Goal: Transaction & Acquisition: Purchase product/service

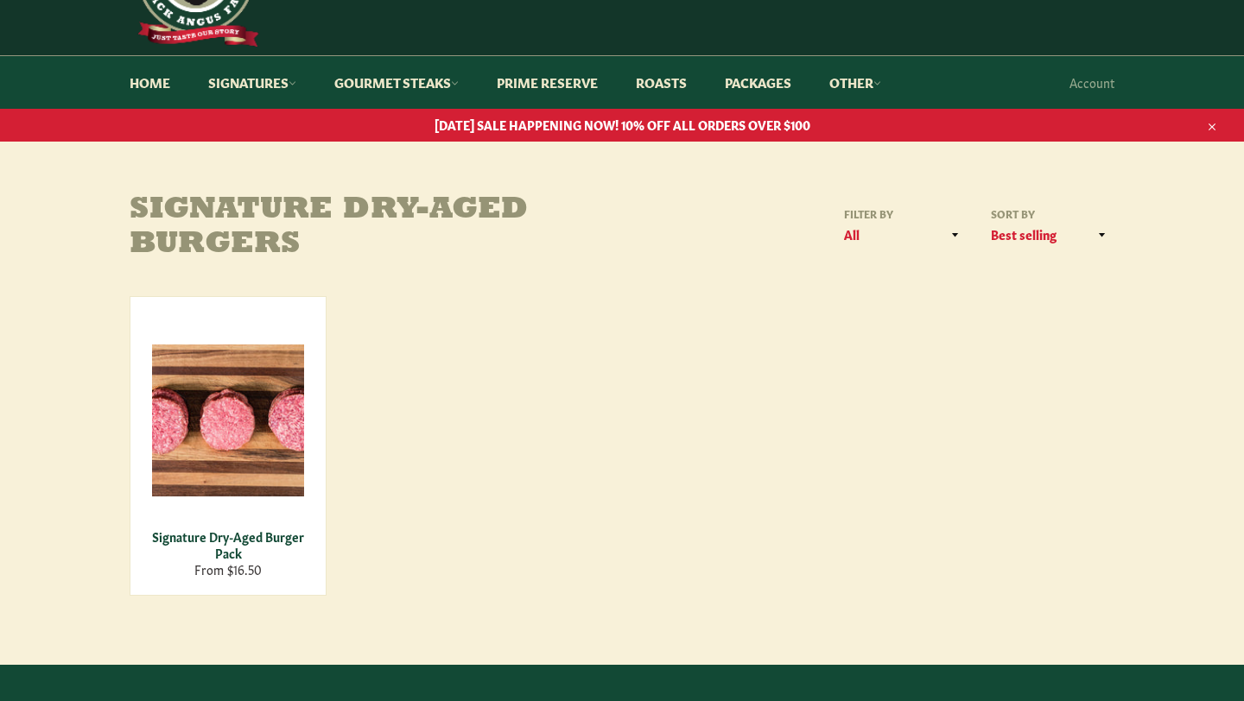
scroll to position [103, 0]
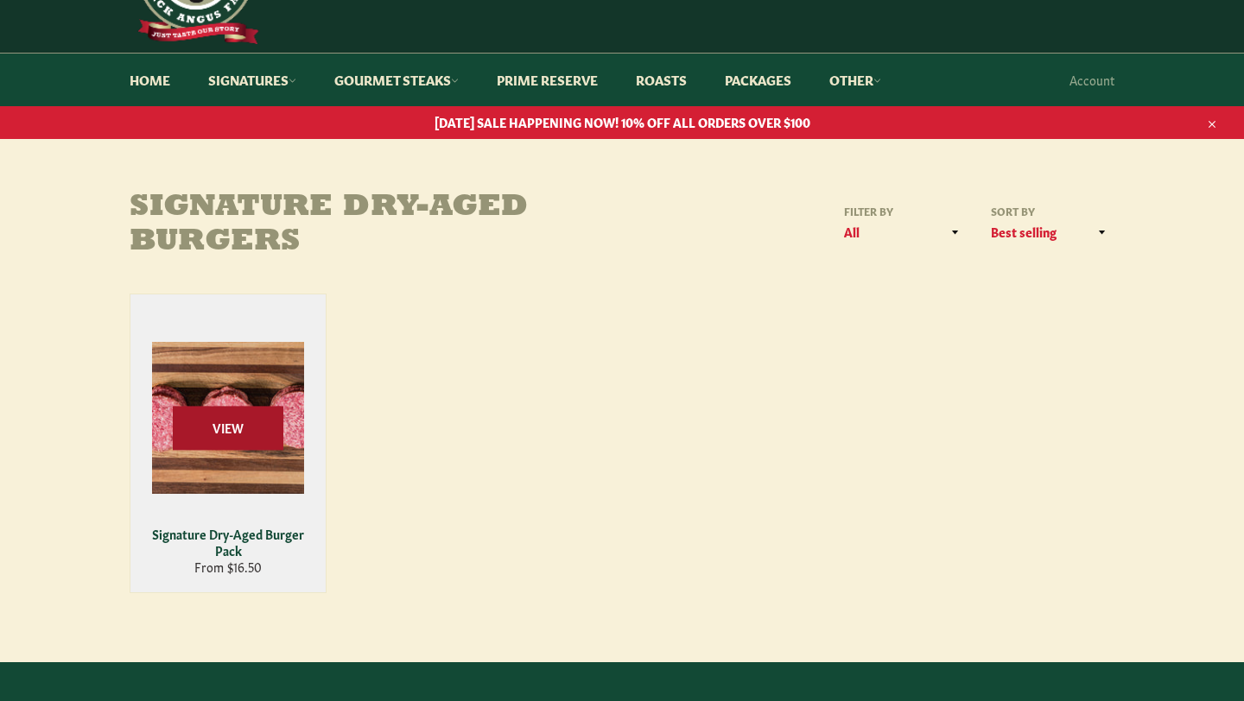
click at [225, 423] on span "View" at bounding box center [228, 428] width 111 height 44
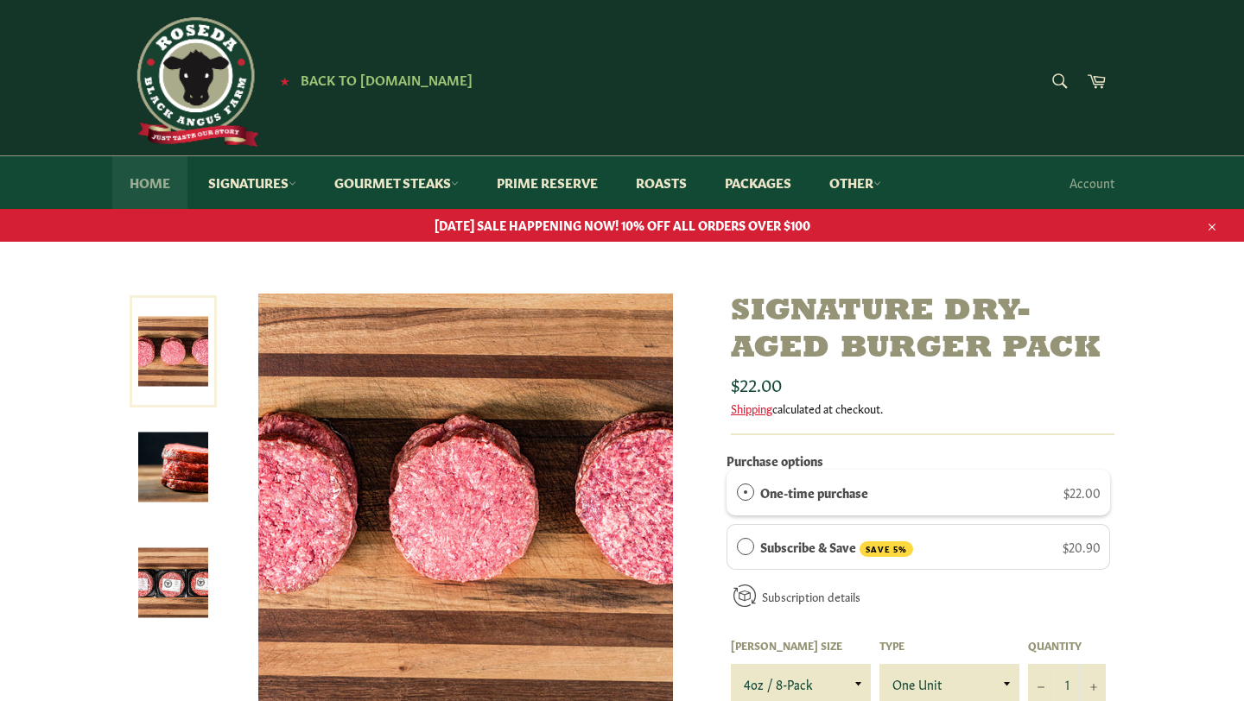
click at [152, 184] on link "Home" at bounding box center [149, 182] width 75 height 53
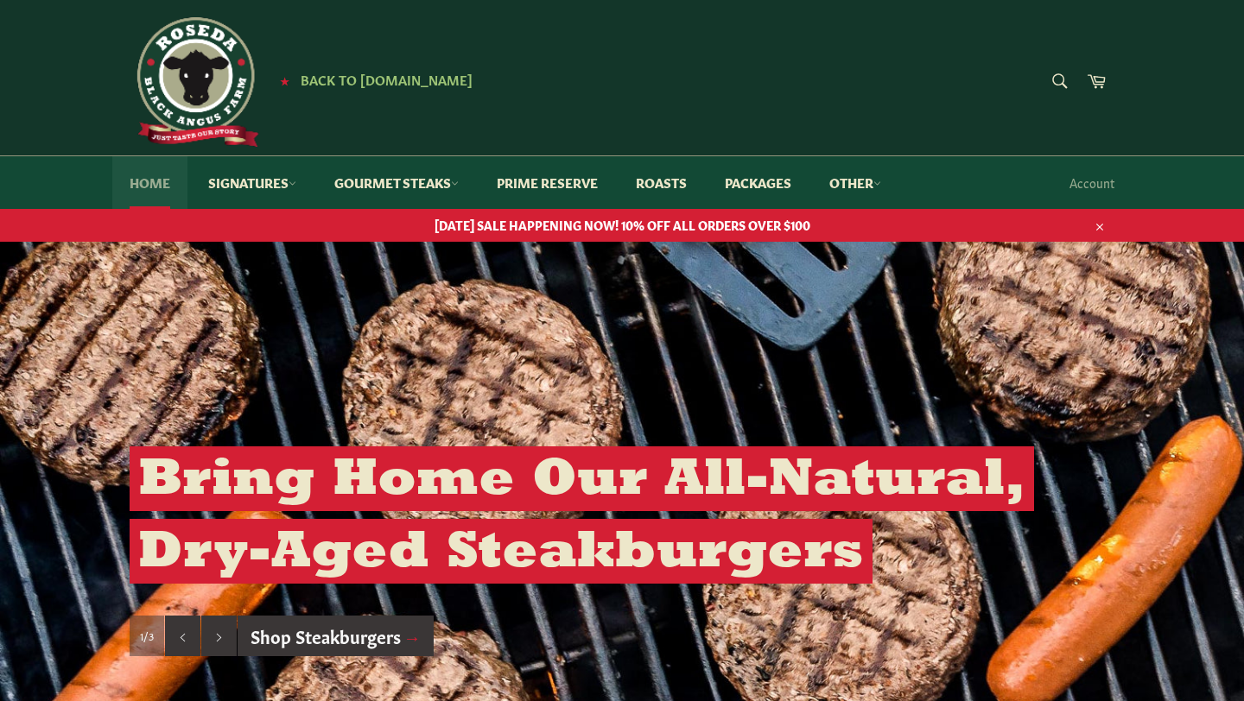
click at [145, 180] on link "Home" at bounding box center [149, 182] width 75 height 53
click at [275, 184] on link "Signatures" at bounding box center [252, 182] width 123 height 53
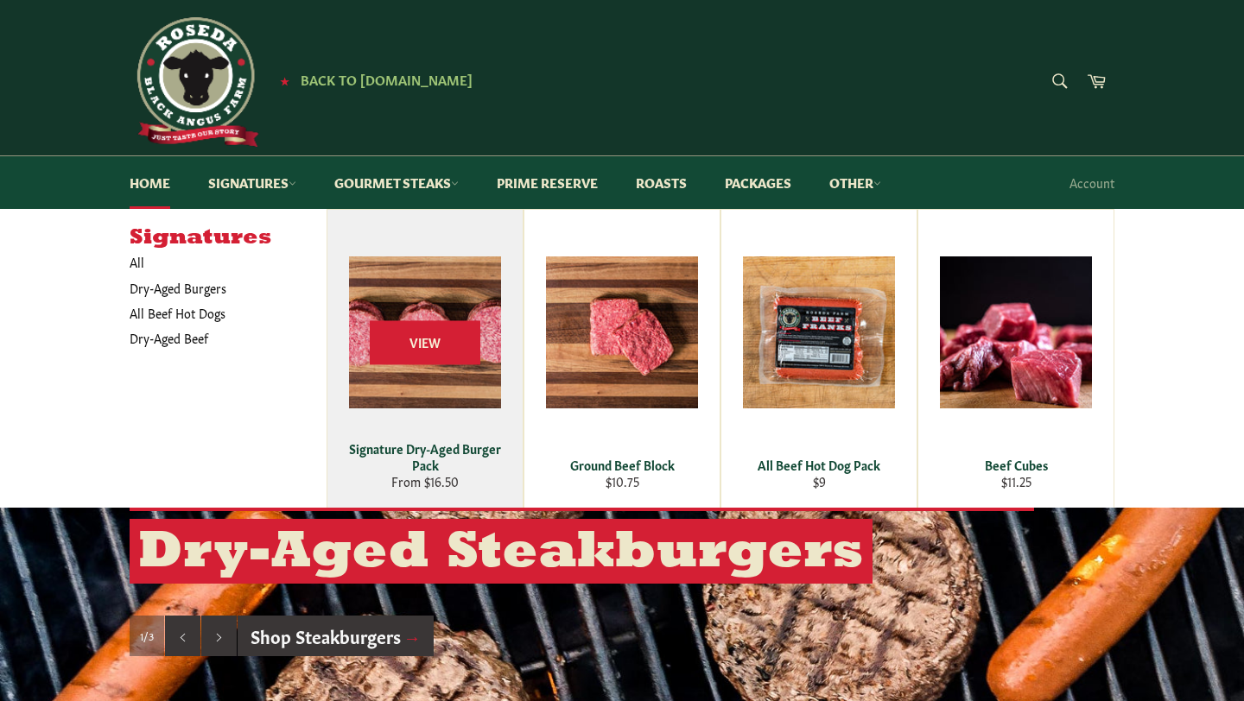
click at [430, 396] on div "View" at bounding box center [424, 359] width 195 height 298
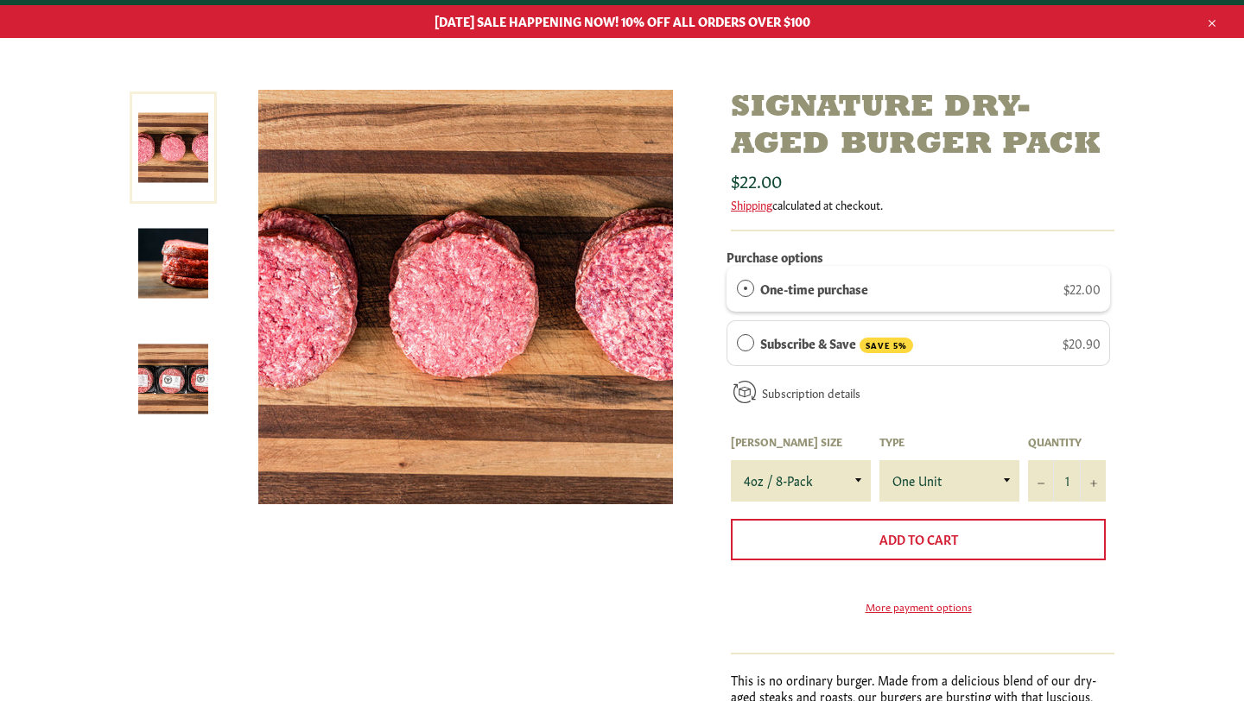
scroll to position [206, 0]
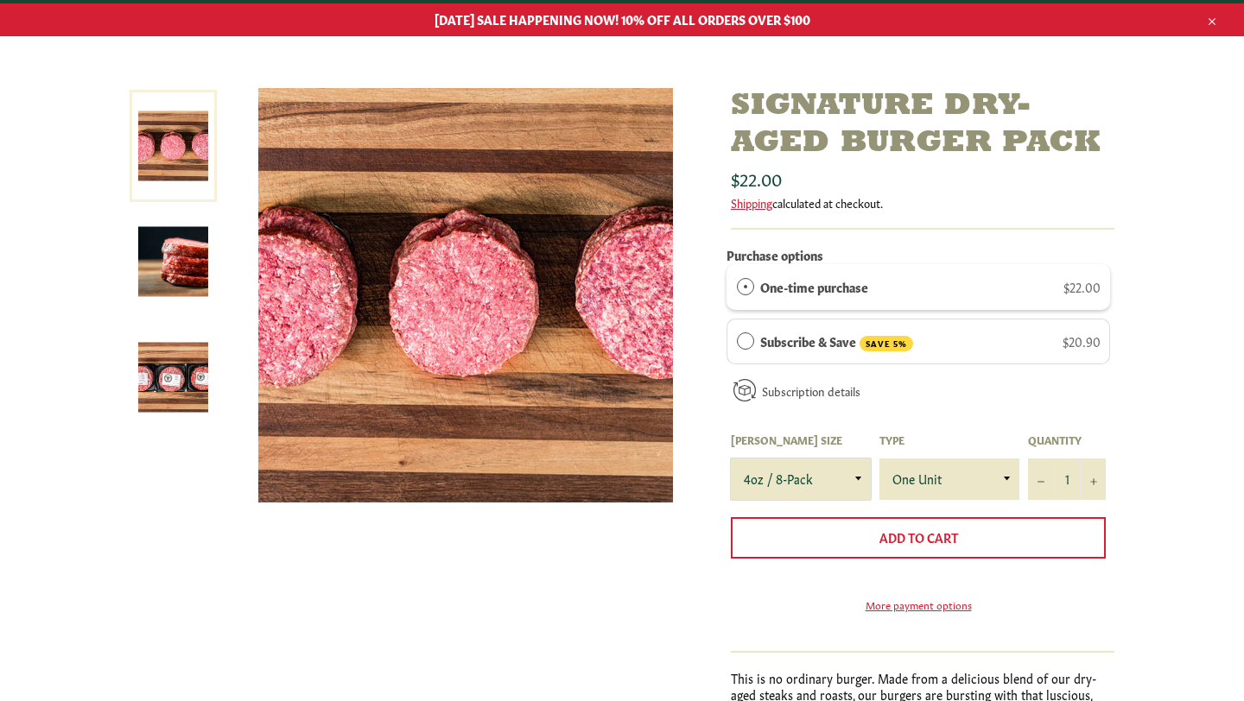
click at [830, 485] on select "4oz / 8-Pack 6oz / 4-Pack 8oz / 4-Pack" at bounding box center [801, 479] width 140 height 41
select select "6oz / 4-Pack"
click at [991, 470] on select "One Unit" at bounding box center [949, 479] width 140 height 41
click at [1096, 476] on button "+" at bounding box center [1093, 479] width 26 height 41
type input "2"
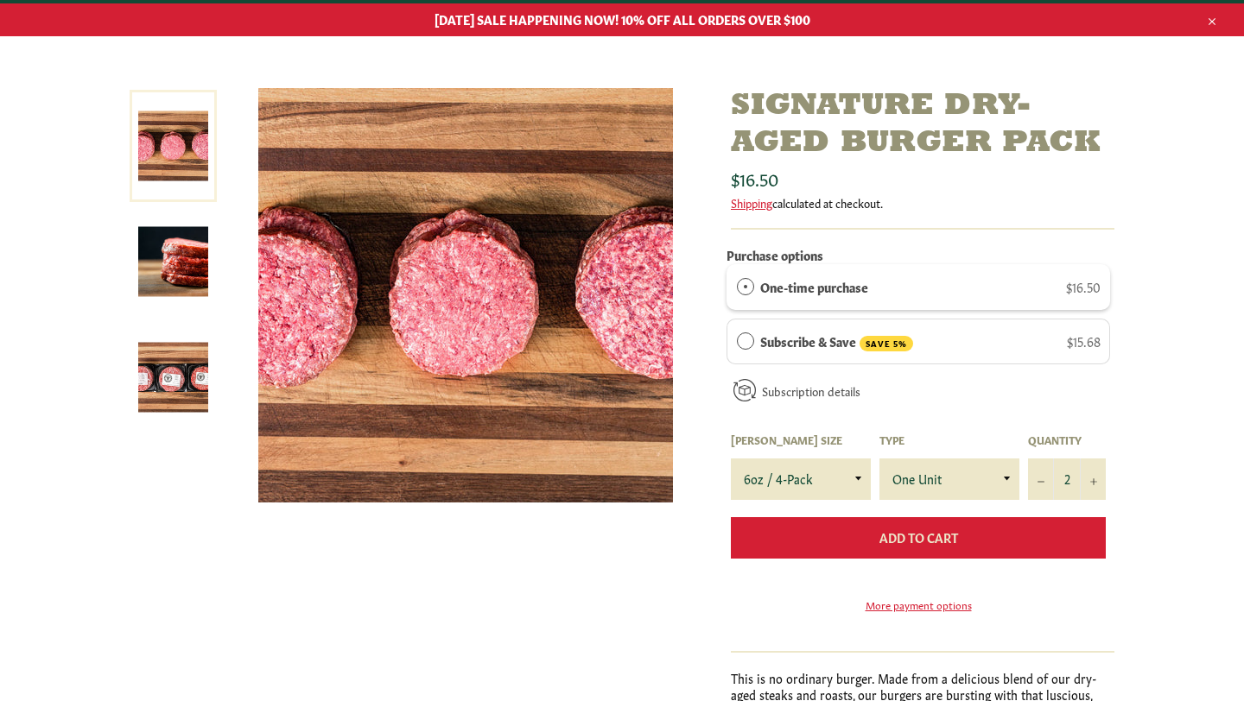
click at [1003, 535] on button "Add to Cart" at bounding box center [918, 537] width 375 height 41
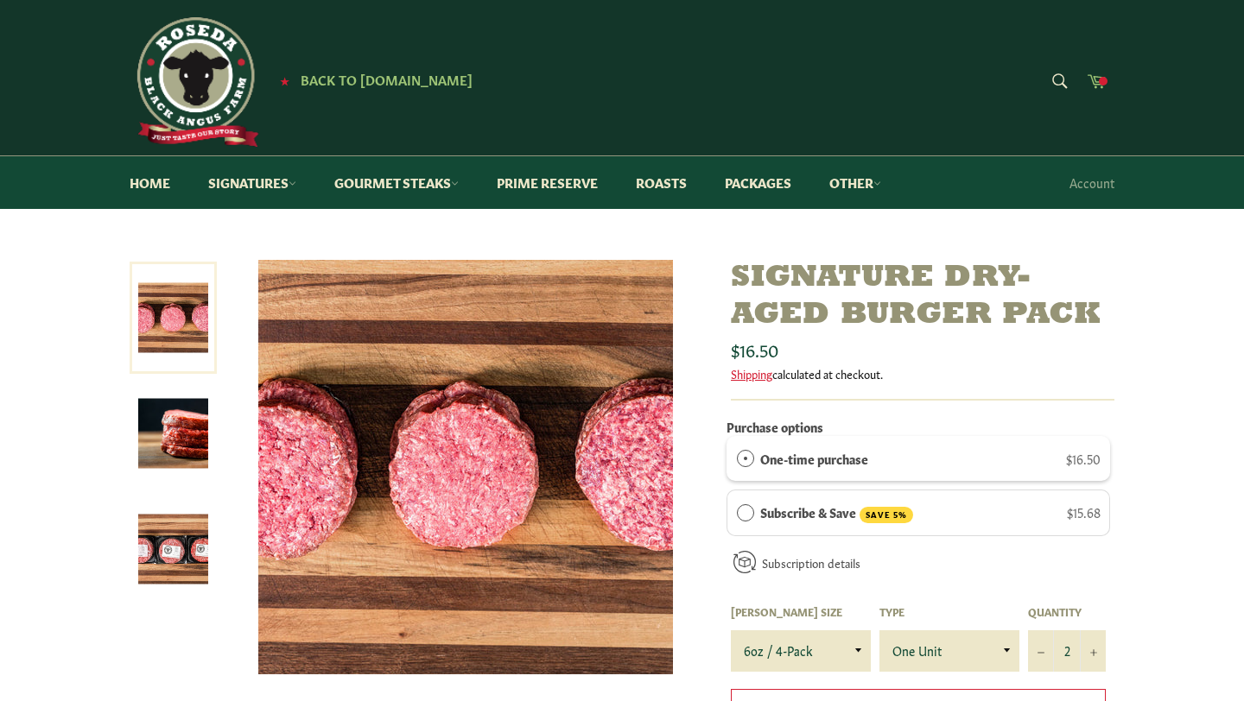
scroll to position [27, 0]
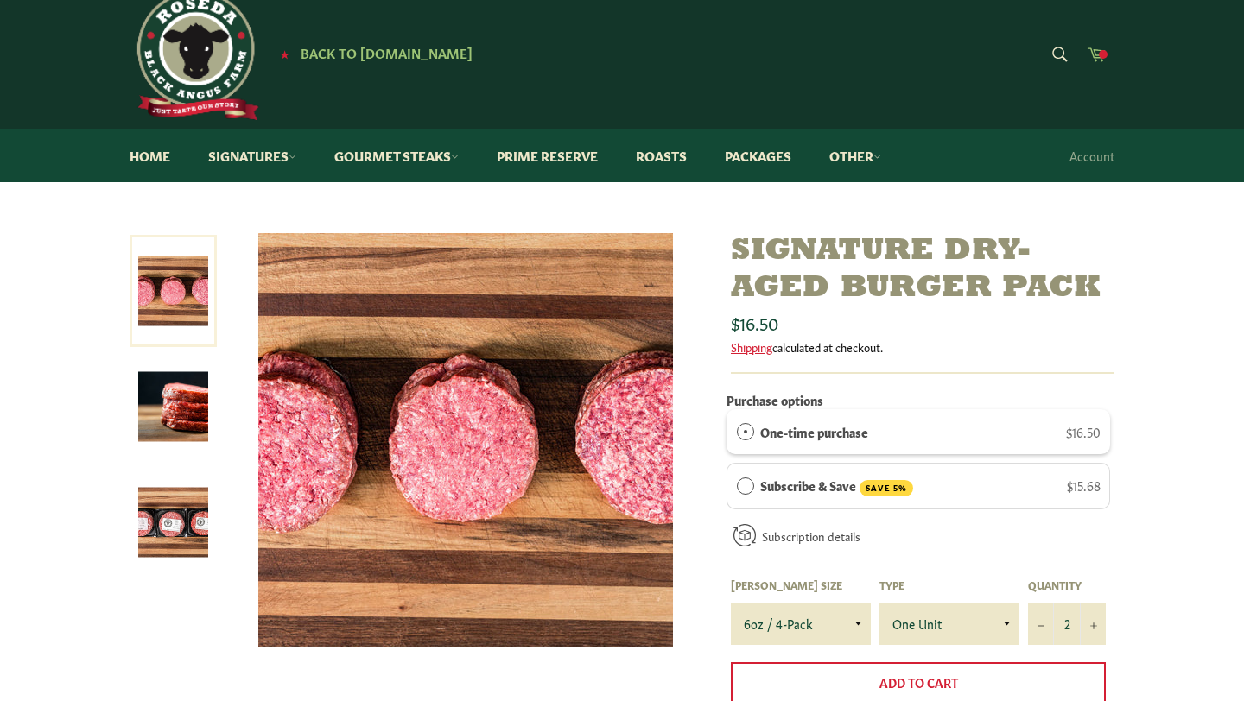
click at [1093, 52] on icon at bounding box center [1096, 54] width 18 height 14
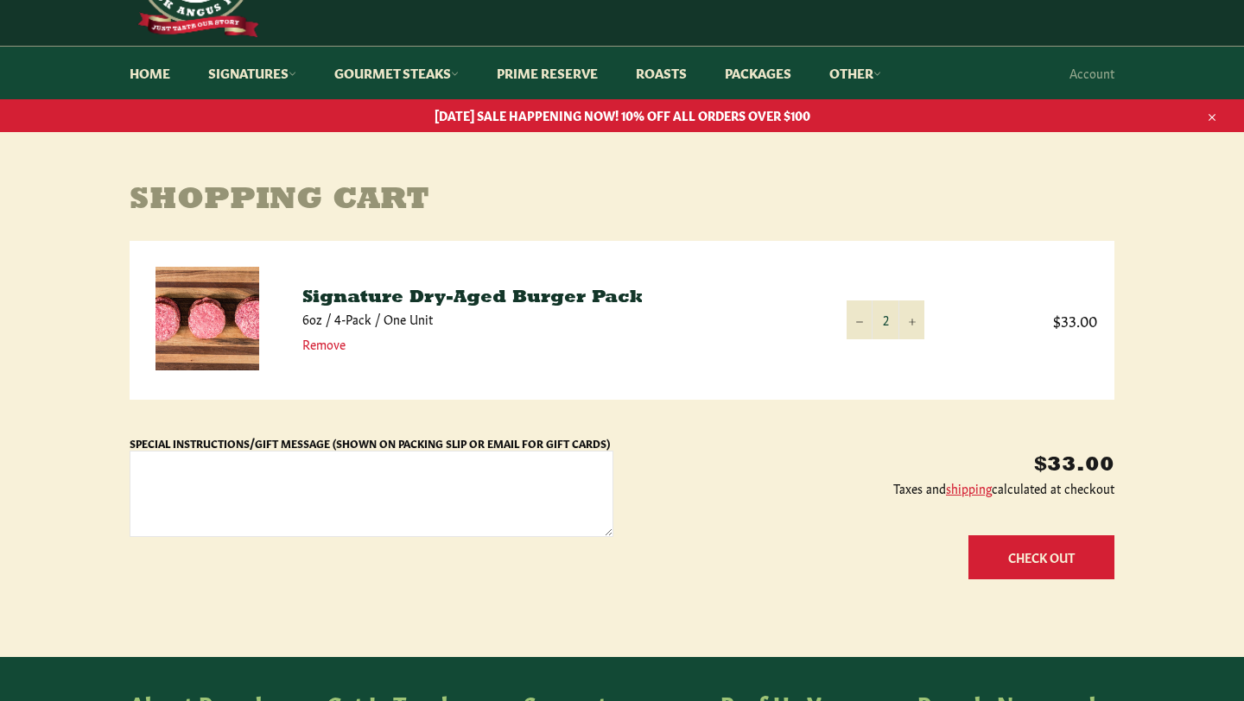
scroll to position [117, 0]
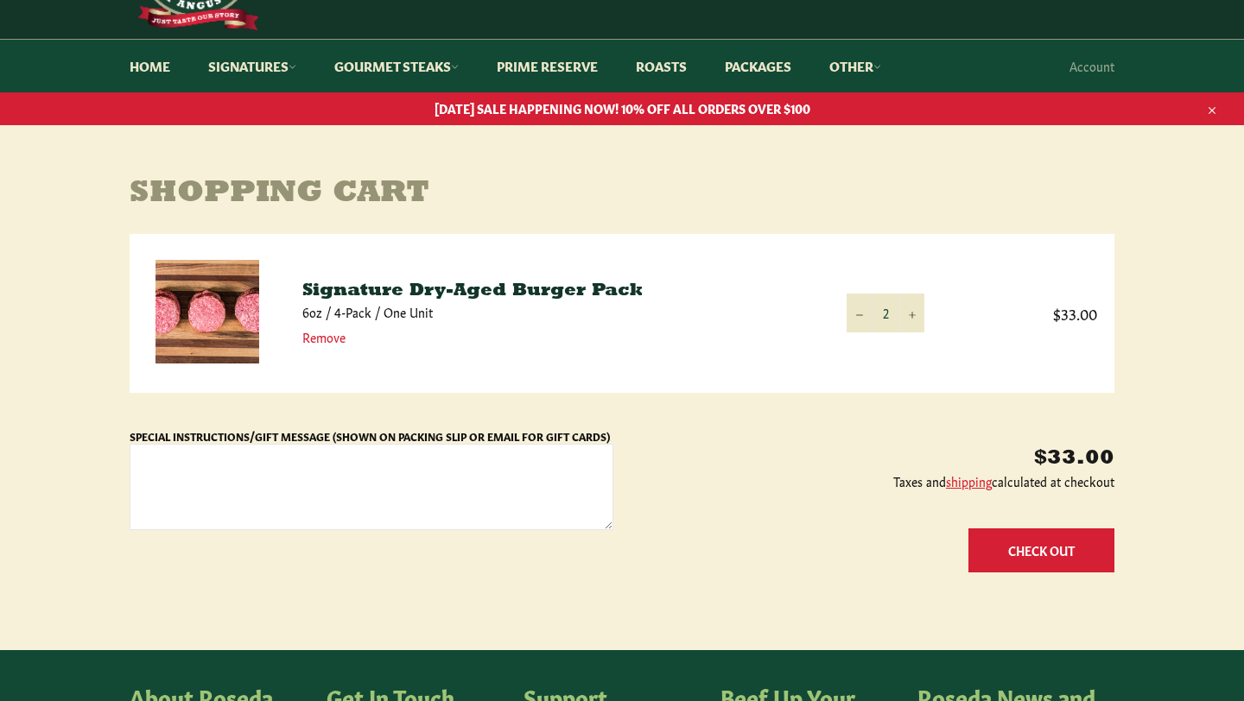
click at [1057, 548] on button "Check Out" at bounding box center [1041, 551] width 146 height 44
click at [909, 313] on icon "Increase item quantity by one" at bounding box center [912, 315] width 7 height 7
click at [856, 315] on icon "Reduce item quantity by one" at bounding box center [859, 315] width 7 height 7
click at [775, 69] on link "Packages" at bounding box center [757, 66] width 101 height 53
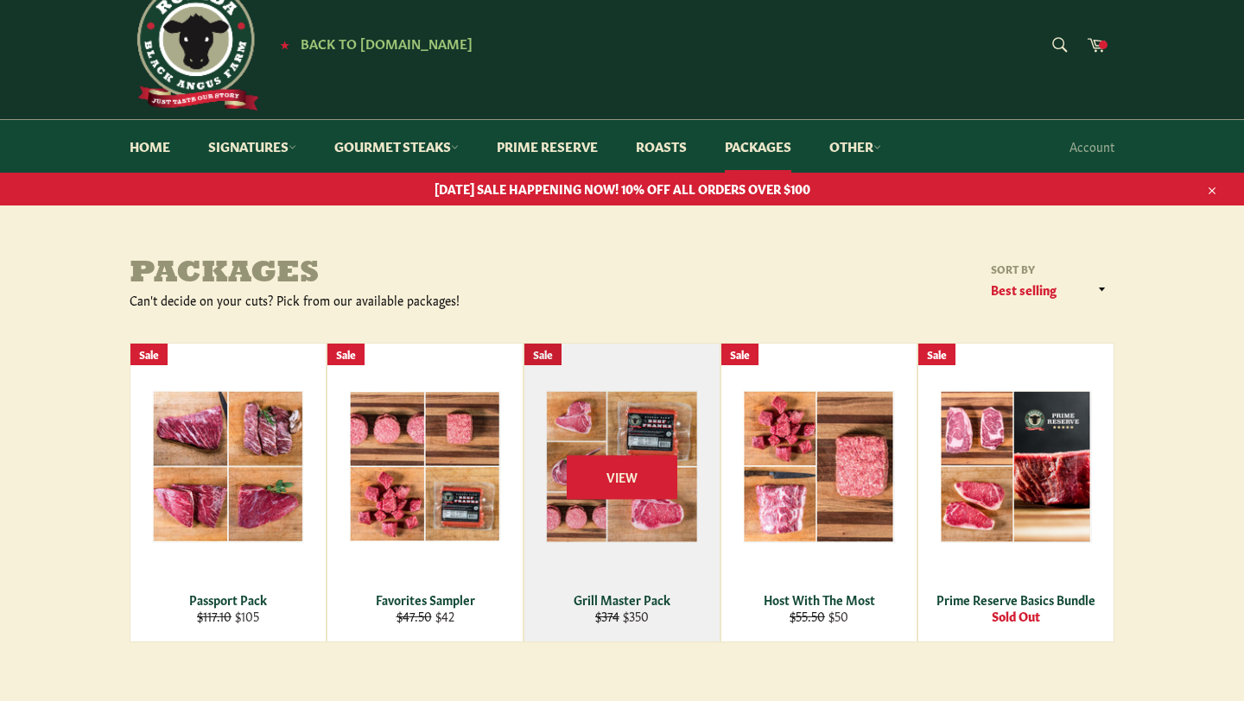
scroll to position [41, 0]
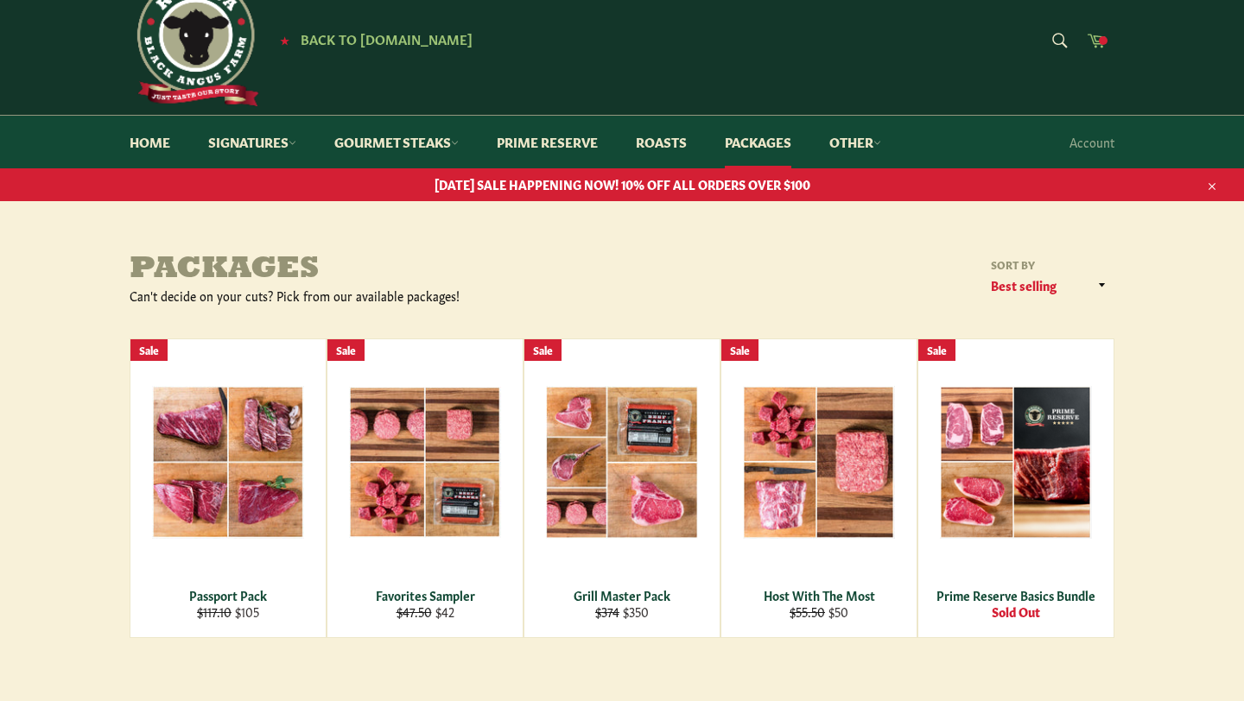
click at [1093, 42] on icon at bounding box center [1096, 41] width 18 height 14
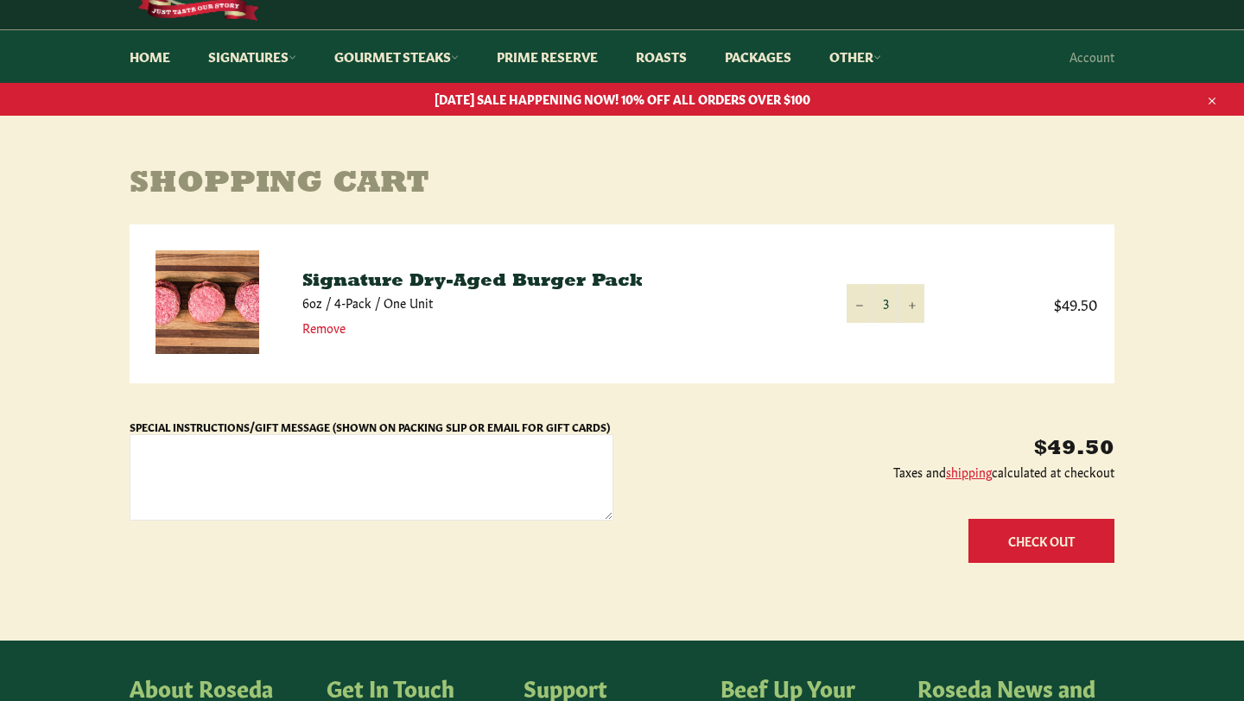
scroll to position [250, 0]
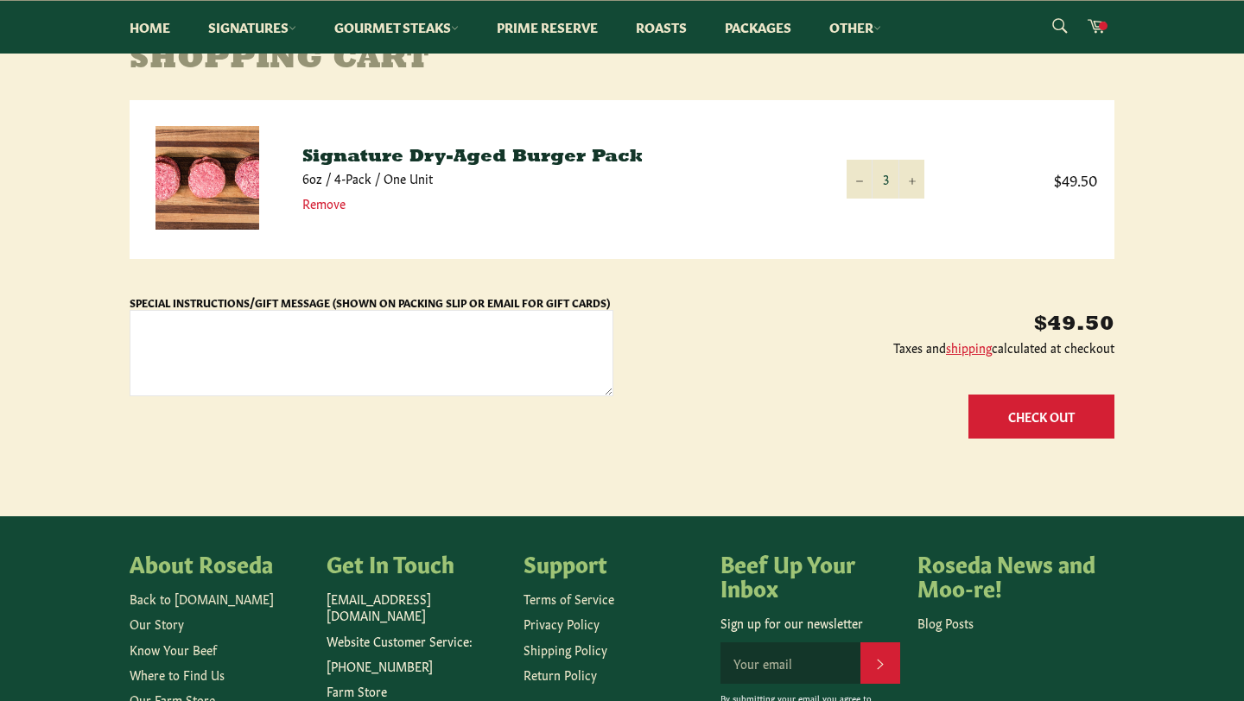
click at [1017, 419] on button "Check Out" at bounding box center [1041, 417] width 146 height 44
